Goal: Learn about a topic

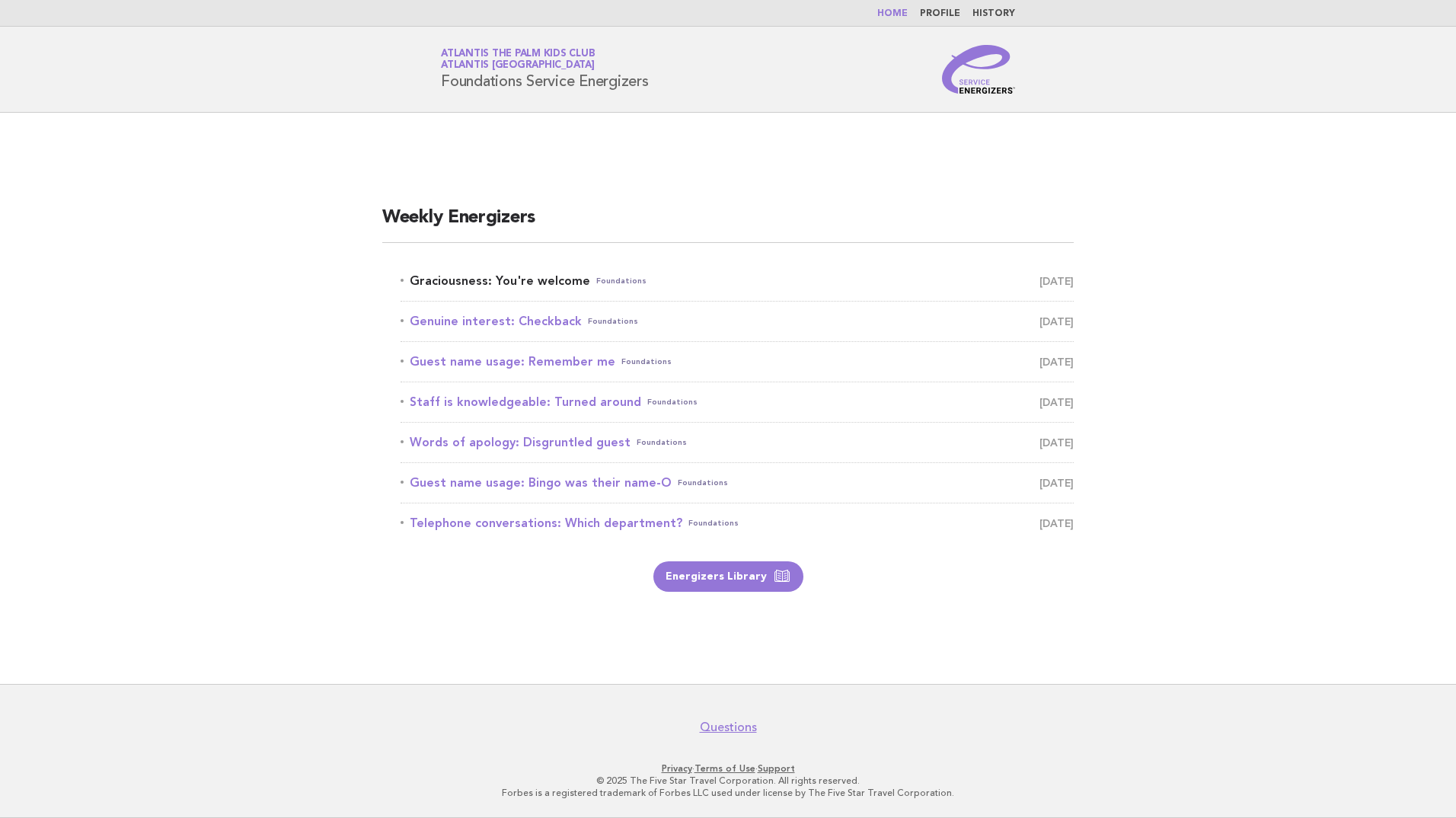
click at [552, 286] on link "Graciousness: You're welcome Foundations [DATE]" at bounding box center [736, 280] width 674 height 21
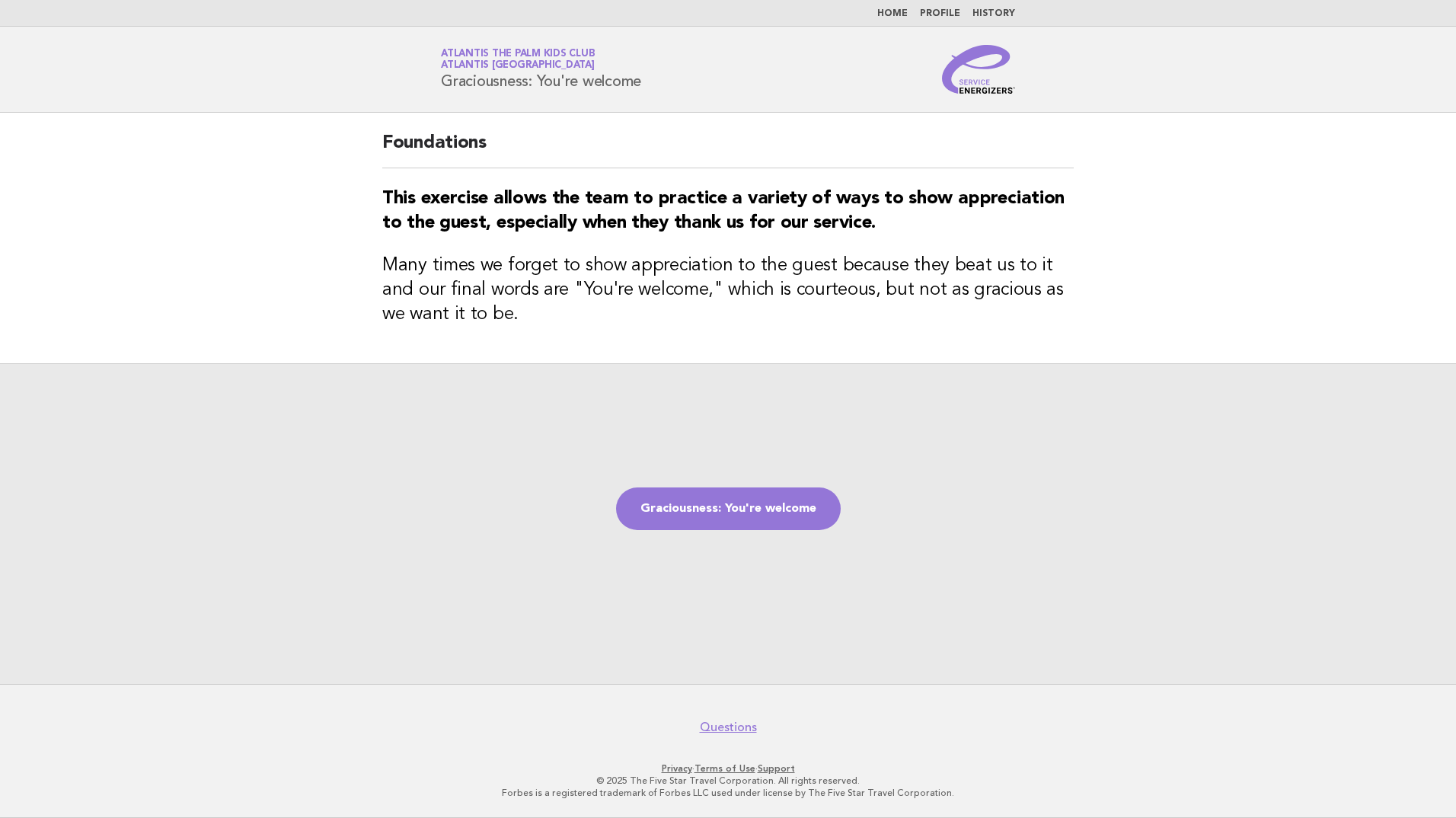
drag, startPoint x: 440, startPoint y: 81, endPoint x: 644, endPoint y: 83, distance: 204.0
click at [644, 83] on div "Service Energizers Atlantis The Palm Kids Club Atlantis Dubai Graciousness: You…" at bounding box center [728, 69] width 617 height 49
copy h1 "Graciousness: You're welcome"
click at [764, 503] on link "Graciousness: You're welcome" at bounding box center [728, 508] width 225 height 43
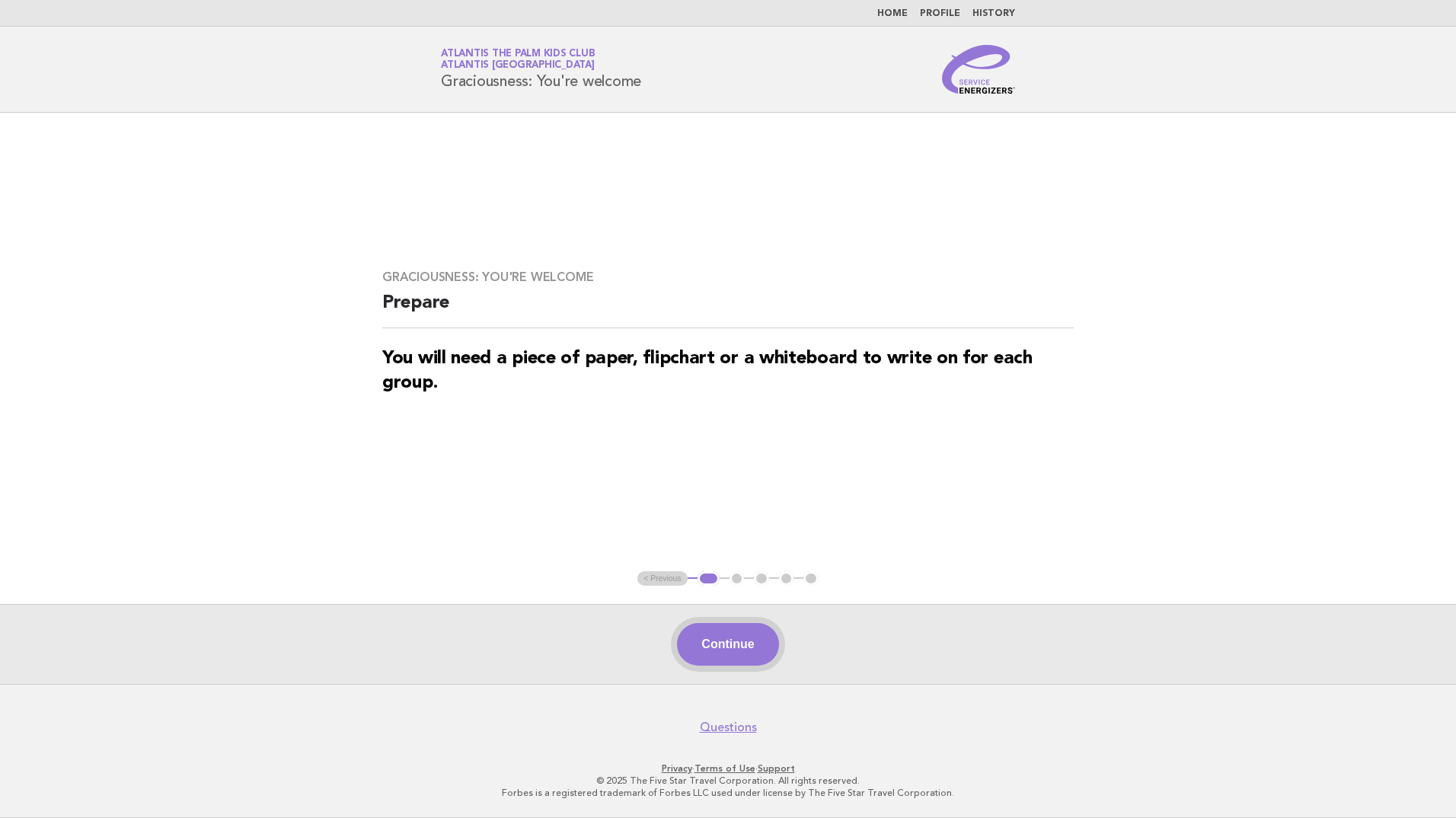
click at [730, 638] on button "Continue" at bounding box center [728, 643] width 102 height 43
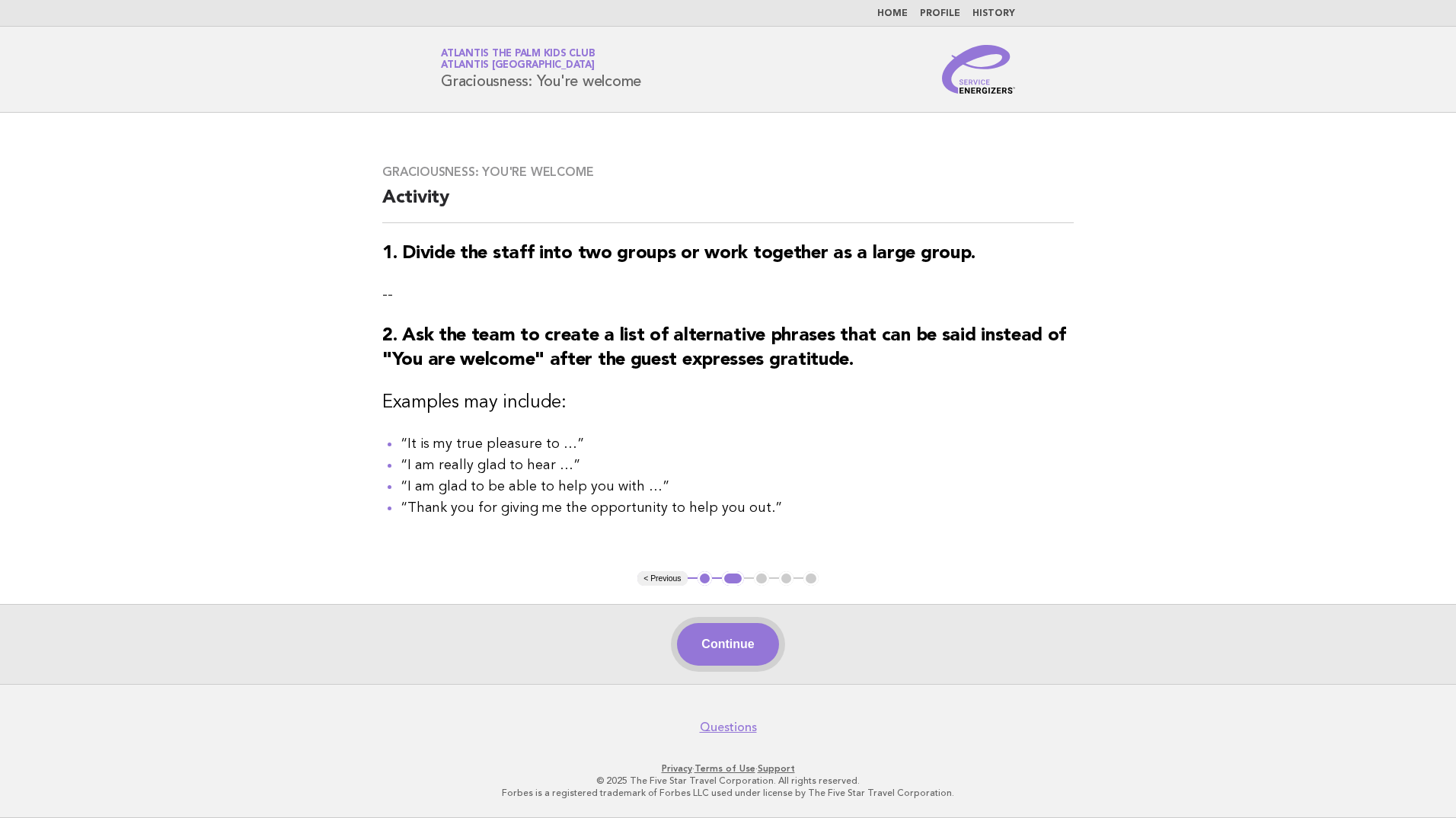
click at [745, 655] on button "Continue" at bounding box center [728, 643] width 102 height 43
